Goal: Task Accomplishment & Management: Manage account settings

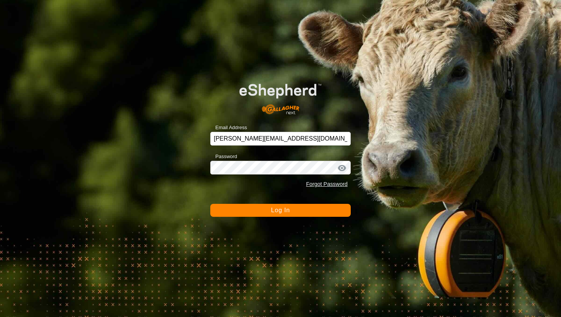
click at [296, 214] on button "Log In" at bounding box center [280, 210] width 140 height 13
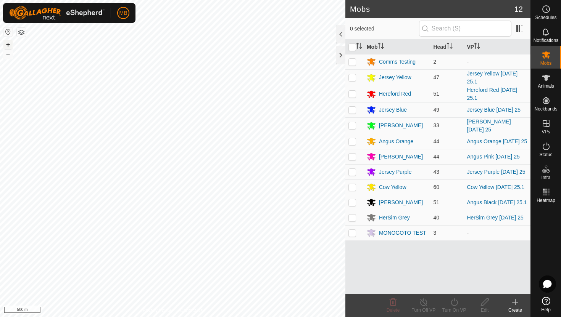
click at [8, 44] on button "+" at bounding box center [7, 44] width 9 height 9
click at [547, 82] on es-animals-svg-icon at bounding box center [546, 78] width 14 height 12
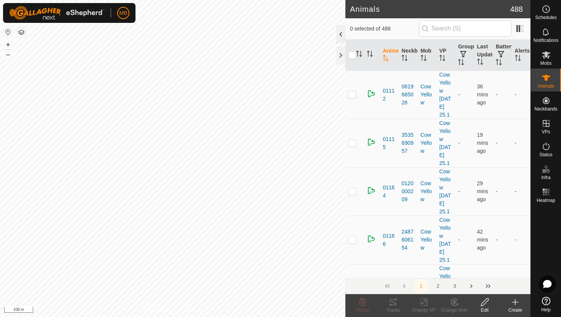
click at [341, 33] on div at bounding box center [340, 34] width 9 height 18
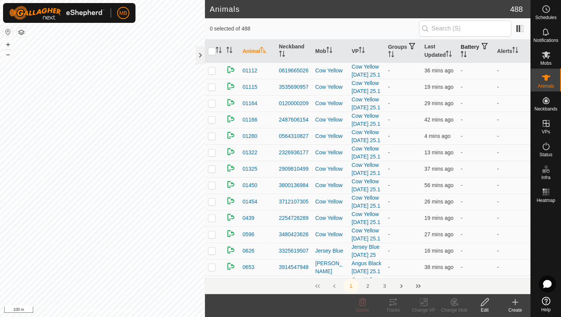
click at [462, 53] on icon "Activate to sort" at bounding box center [462, 54] width 1 height 6
click at [467, 53] on icon "Activate to sort" at bounding box center [464, 54] width 6 height 6
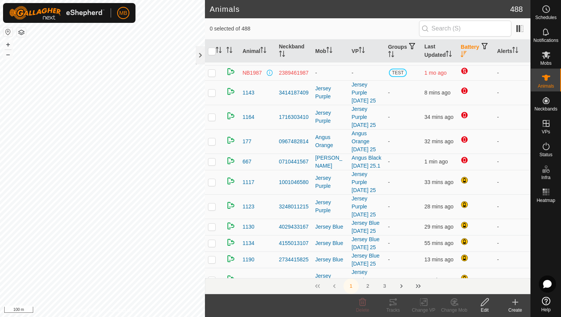
scroll to position [29, 0]
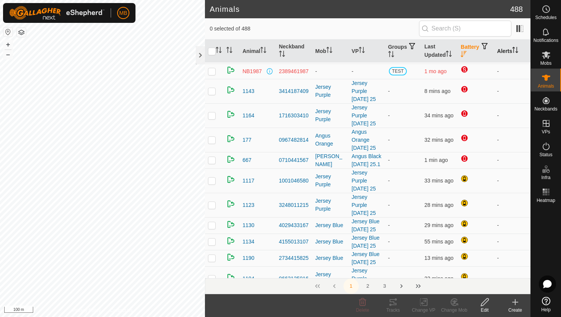
click at [518, 48] on icon "Activate to sort" at bounding box center [515, 50] width 6 height 6
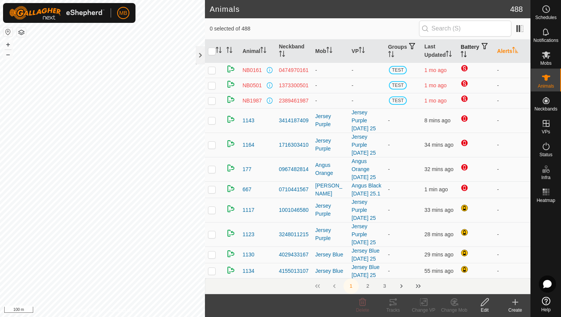
click at [518, 48] on icon "Activate to sort" at bounding box center [515, 50] width 6 height 6
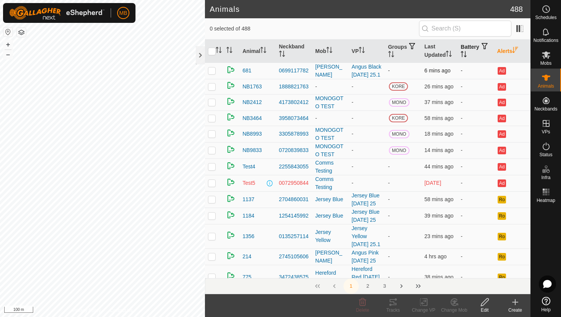
click at [212, 73] on p-checkbox at bounding box center [212, 71] width 8 height 6
checkbox input "false"
click at [201, 55] on div at bounding box center [200, 55] width 9 height 18
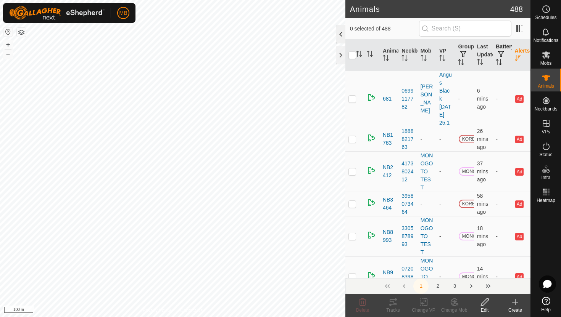
click at [341, 33] on div at bounding box center [340, 34] width 9 height 18
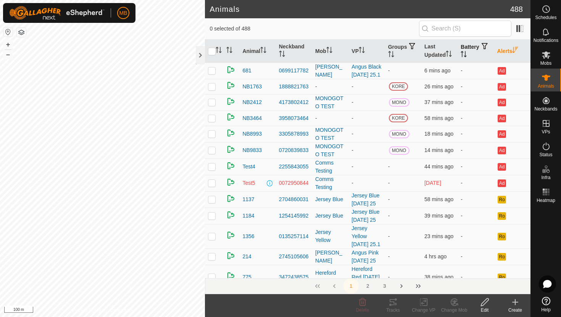
click at [515, 50] on icon "Activate to sort" at bounding box center [515, 50] width 6 height 6
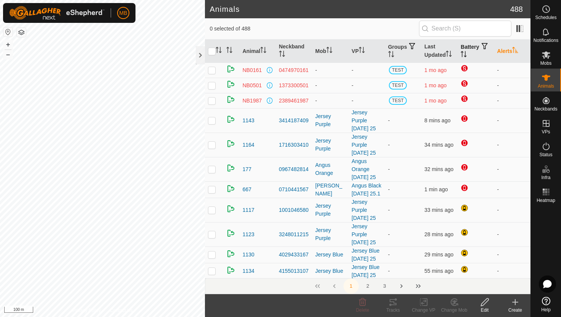
click at [515, 50] on icon "Activate to sort" at bounding box center [515, 50] width 6 height 6
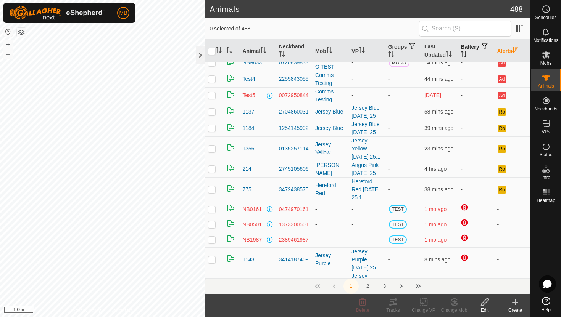
scroll to position [88, 0]
click at [547, 10] on icon at bounding box center [546, 9] width 1 height 2
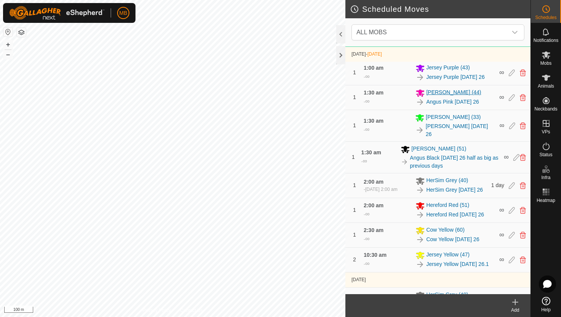
scroll to position [425, 0]
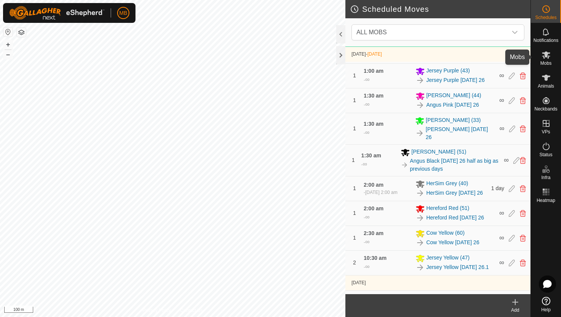
click at [546, 57] on icon at bounding box center [546, 55] width 8 height 7
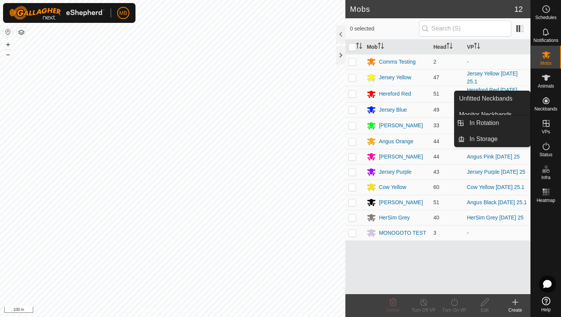
click at [547, 125] on icon at bounding box center [545, 123] width 9 height 9
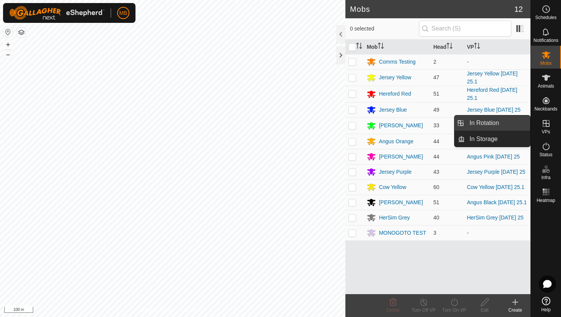
click at [502, 127] on link "In Rotation" at bounding box center [497, 123] width 65 height 15
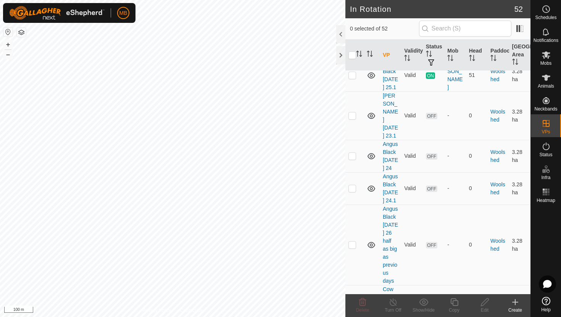
scroll to position [1364, 0]
click at [6, 43] on button "+" at bounding box center [7, 44] width 9 height 9
click at [354, 241] on p-checkbox at bounding box center [352, 244] width 8 height 6
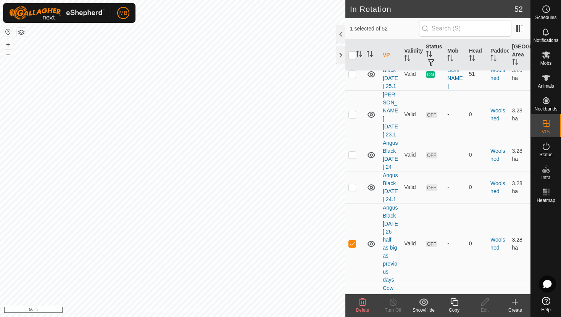
checkbox input "false"
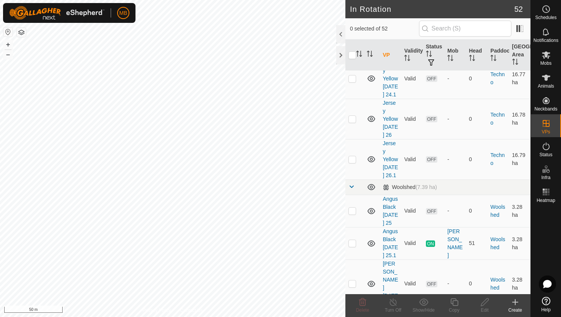
scroll to position [1194, 0]
click at [353, 242] on p-checkbox at bounding box center [352, 245] width 8 height 6
checkbox input "false"
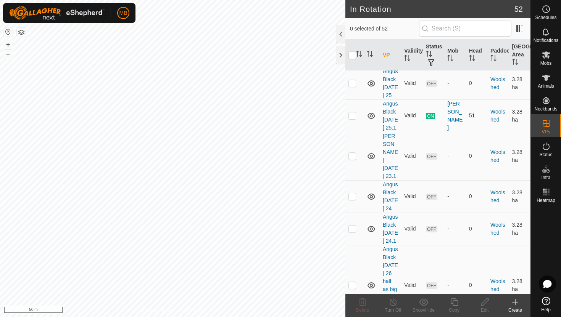
scroll to position [1327, 0]
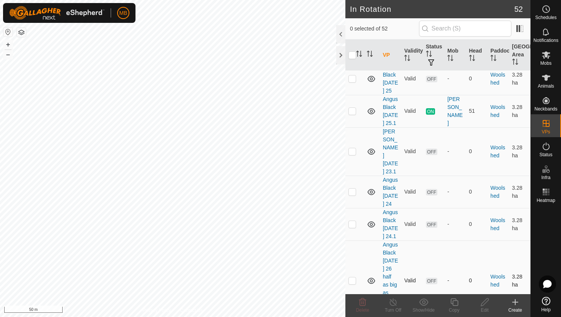
click at [354, 278] on p-checkbox at bounding box center [352, 281] width 8 height 6
checkbox input "true"
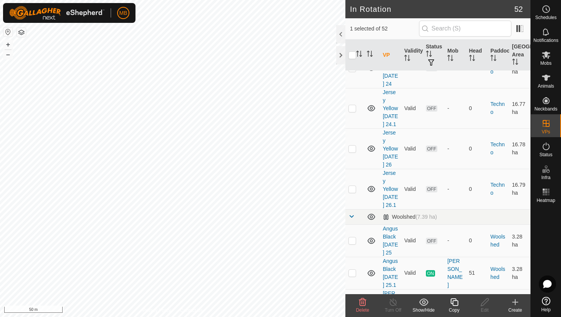
scroll to position [1164, 0]
click at [354, 271] on p-checkbox at bounding box center [352, 274] width 8 height 6
checkbox input "true"
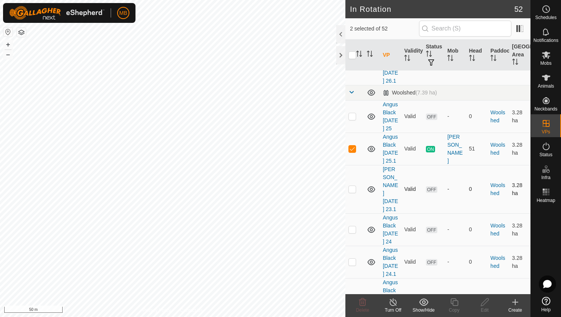
scroll to position [1292, 0]
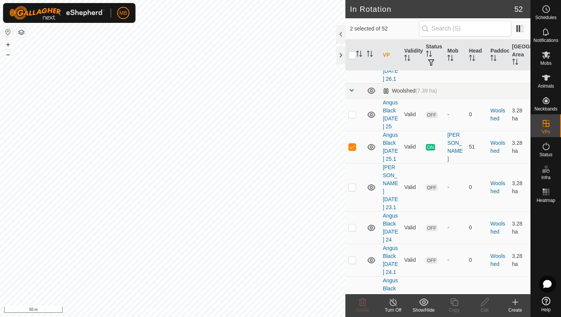
click at [353, 314] on p-checkbox at bounding box center [352, 317] width 8 height 6
checkbox input "false"
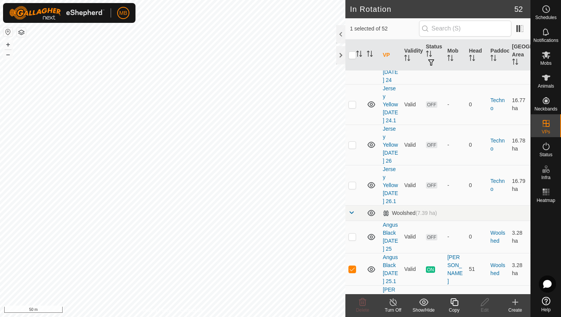
scroll to position [1170, 0]
click at [456, 304] on icon at bounding box center [454, 302] width 10 height 9
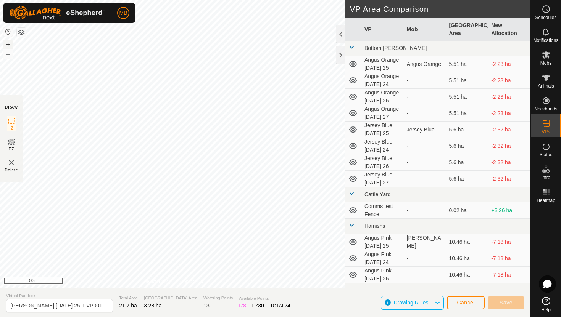
click at [9, 44] on button "+" at bounding box center [7, 44] width 9 height 9
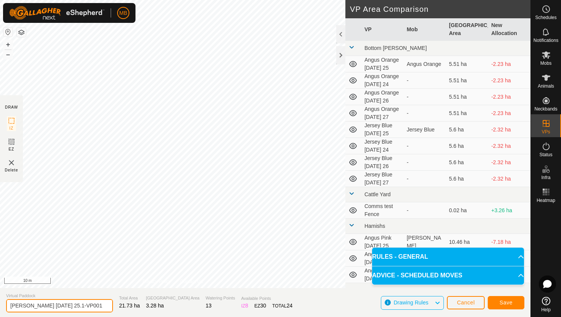
click at [91, 307] on input "[PERSON_NAME] [DATE] 25.1-VP001" at bounding box center [59, 306] width 107 height 13
type input "Angus Black [DATE] 26"
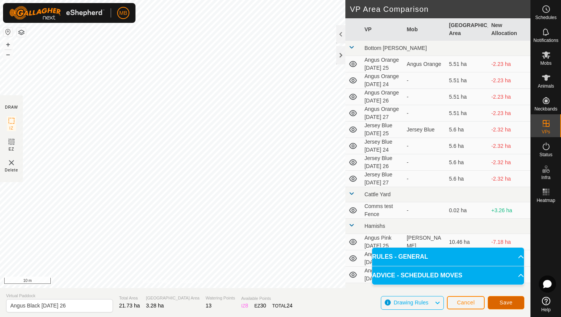
click at [505, 301] on span "Save" at bounding box center [505, 303] width 13 height 6
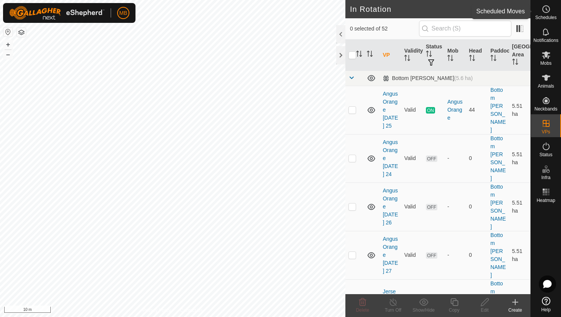
click at [545, 10] on icon at bounding box center [545, 9] width 9 height 9
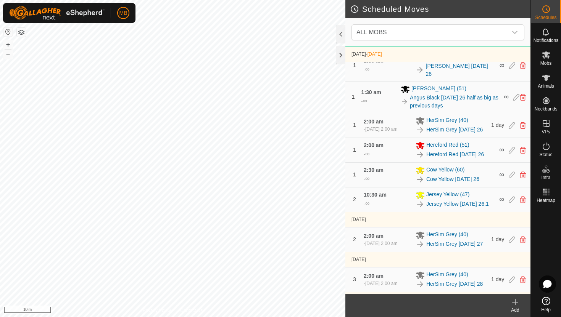
scroll to position [490, 0]
click at [523, 97] on icon at bounding box center [523, 96] width 6 height 7
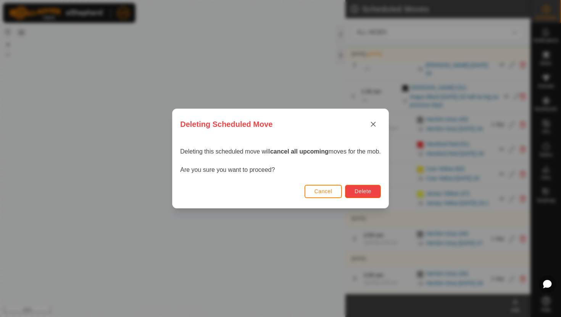
click at [370, 192] on span "Delete" at bounding box center [362, 191] width 16 height 6
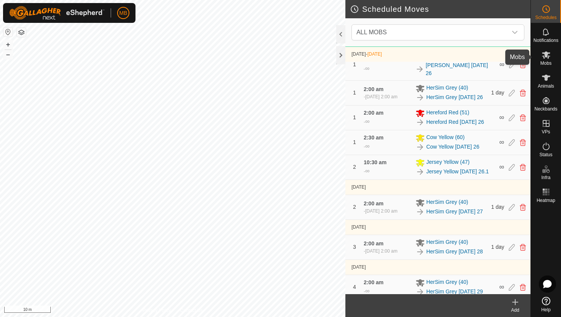
click at [545, 54] on icon at bounding box center [546, 55] width 8 height 7
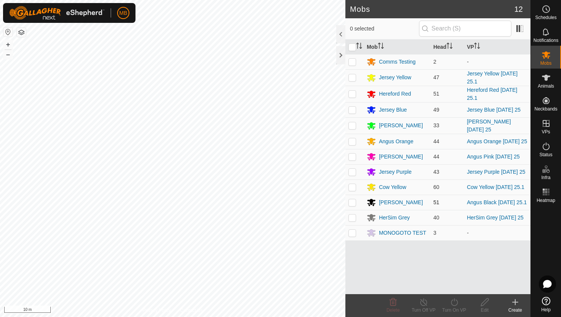
click at [352, 204] on p-checkbox at bounding box center [352, 203] width 8 height 6
checkbox input "true"
click at [454, 303] on icon at bounding box center [454, 302] width 10 height 9
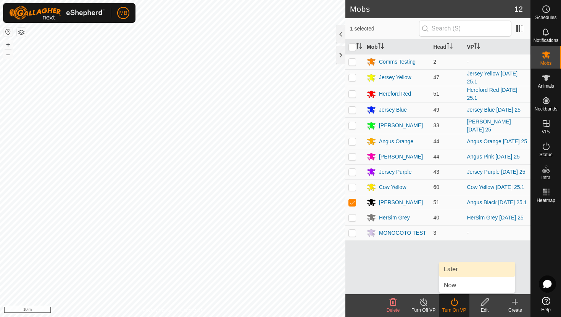
click at [460, 272] on link "Later" at bounding box center [477, 269] width 76 height 15
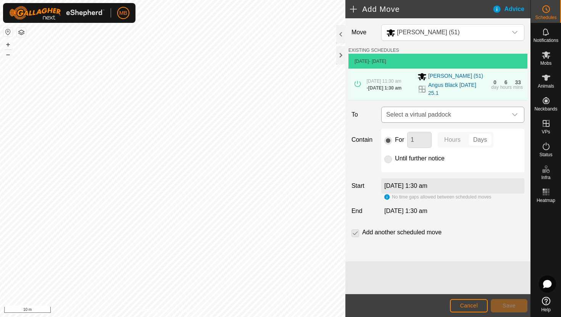
click at [515, 116] on icon "dropdown trigger" at bounding box center [515, 115] width 6 height 6
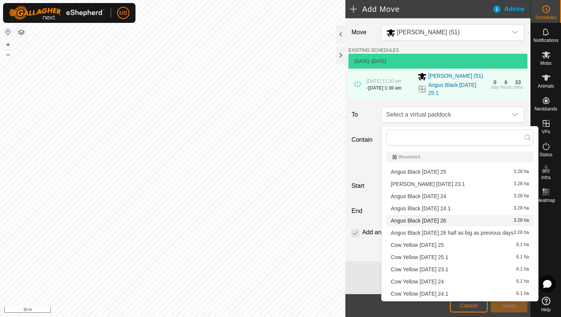
click at [445, 221] on li "Angus Black [DATE] 26 3.28 ha" at bounding box center [459, 220] width 147 height 11
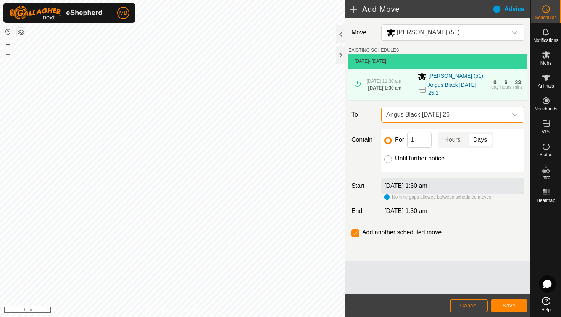
click at [390, 162] on input "Until further notice" at bounding box center [388, 160] width 8 height 8
radio input "true"
checkbox input "false"
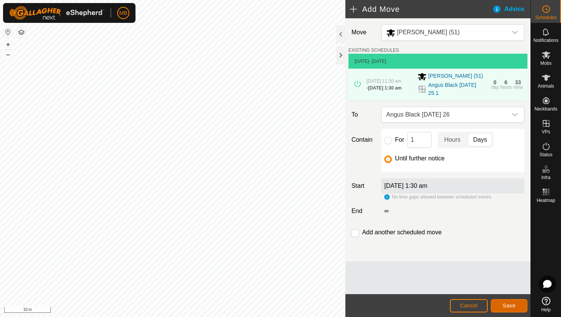
click at [509, 306] on span "Save" at bounding box center [508, 306] width 13 height 6
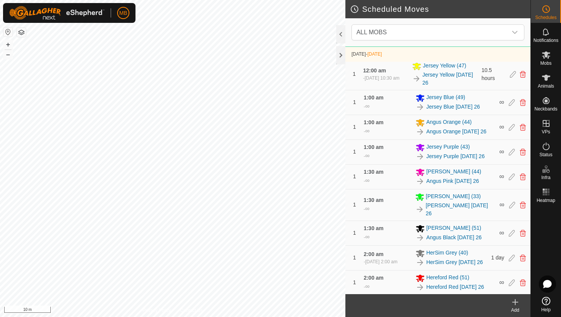
scroll to position [350, 0]
click at [9, 54] on button "–" at bounding box center [7, 54] width 9 height 9
click at [10, 55] on button "–" at bounding box center [7, 54] width 9 height 9
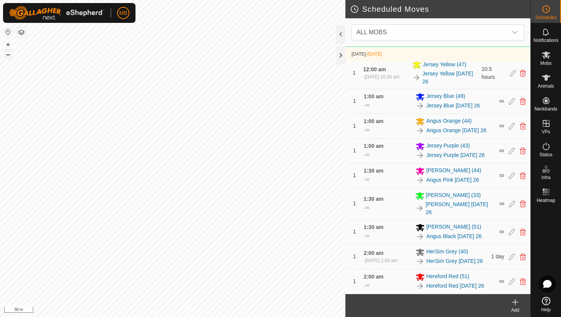
click at [8, 55] on button "–" at bounding box center [7, 54] width 9 height 9
click at [446, 159] on link "Jersey Purple [DATE] 26" at bounding box center [455, 155] width 58 height 8
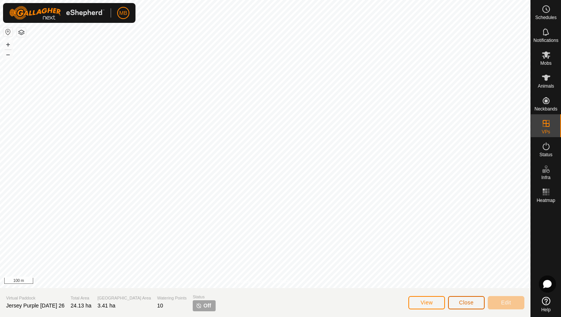
click at [466, 305] on span "Close" at bounding box center [466, 303] width 14 height 6
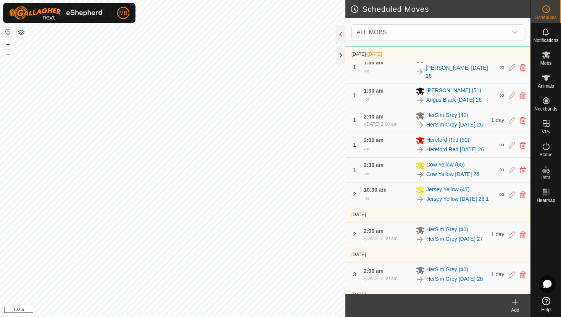
scroll to position [486, 0]
